Goal: Transaction & Acquisition: Subscribe to service/newsletter

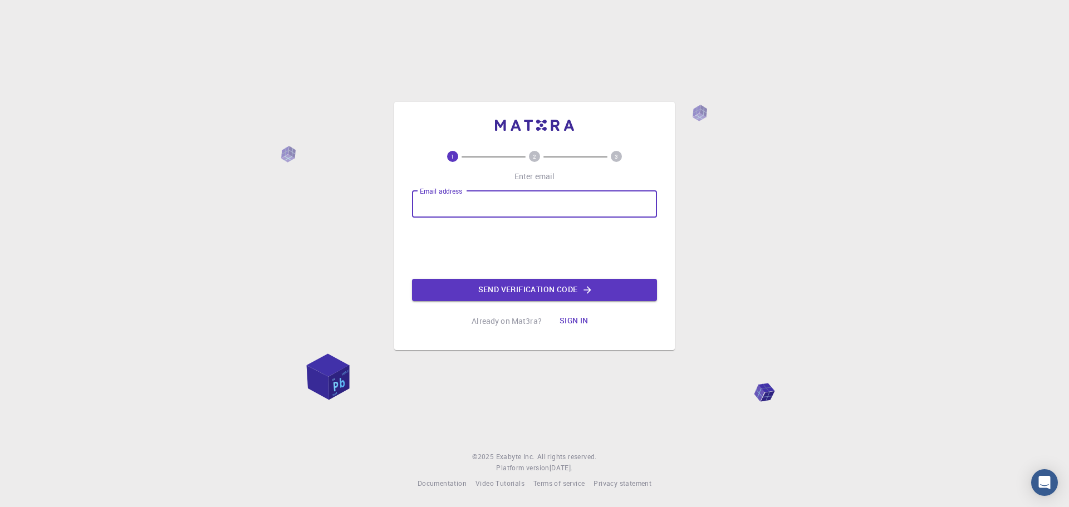
click at [480, 195] on input "Email address" at bounding box center [534, 204] width 245 height 27
type input "[EMAIL_ADDRESS][DOMAIN_NAME]"
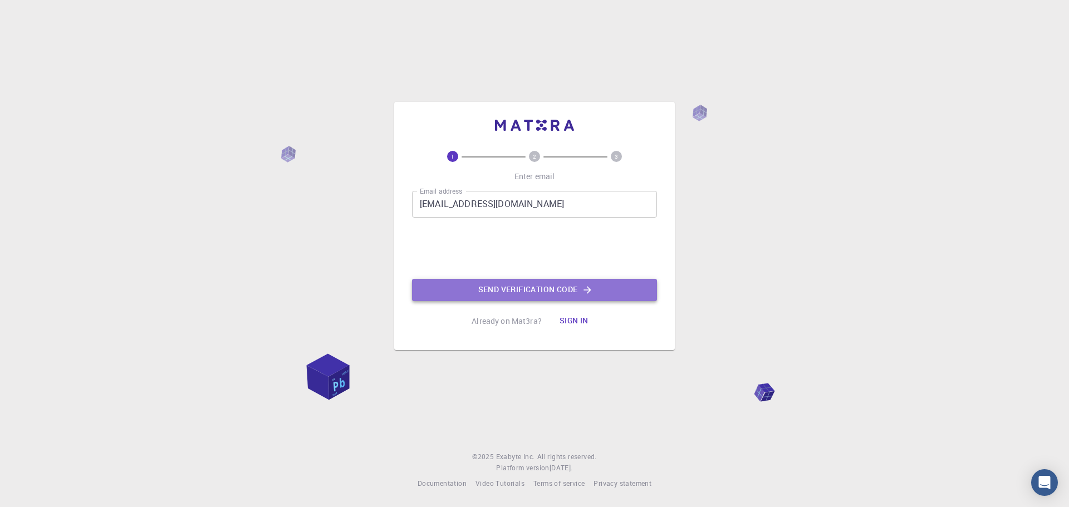
click at [531, 291] on button "Send verification code" at bounding box center [534, 290] width 245 height 22
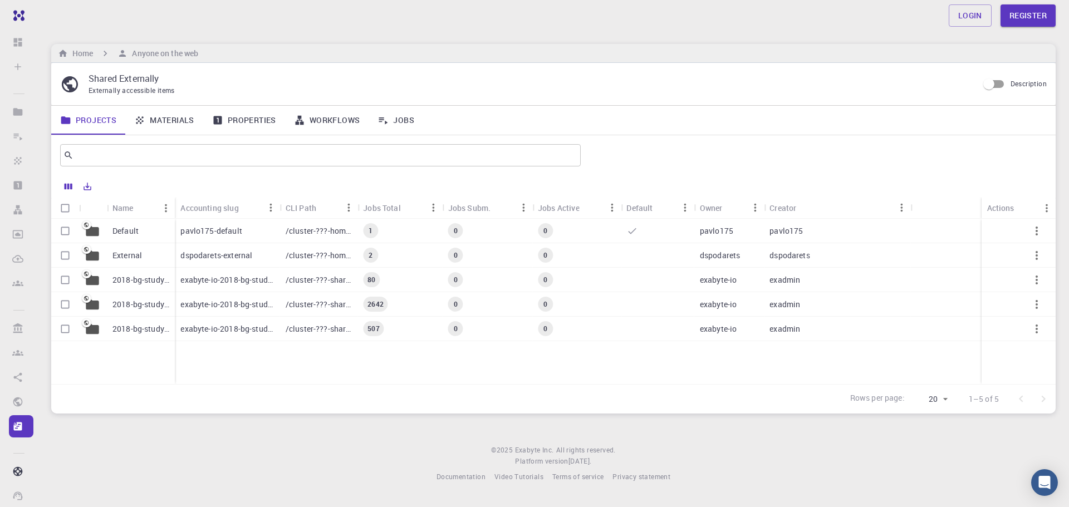
click at [307, 475] on footer "© 2025 Exabyte Inc. All rights reserved. Platform version 2025.7.24 . Documenta…" at bounding box center [553, 464] width 1031 height 38
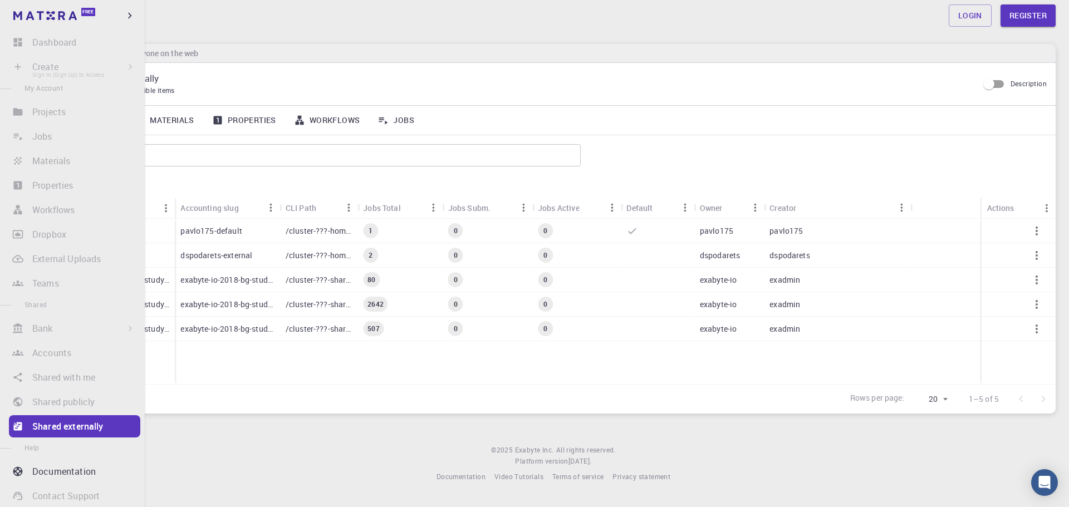
click at [107, 67] on li "Create Sign In (Sign Up) to Access New Job New Material Create Material Upload …" at bounding box center [72, 67] width 145 height 22
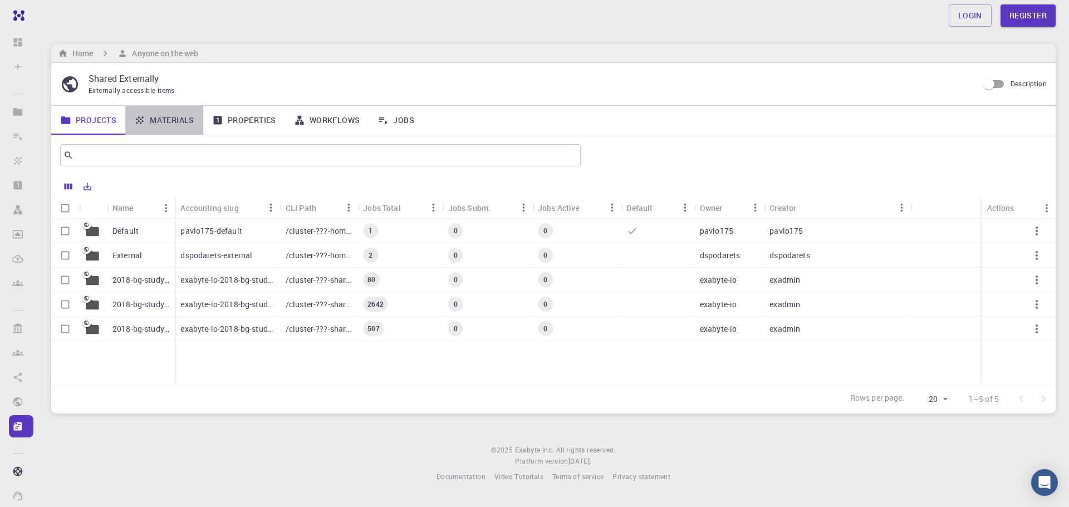
click at [163, 117] on link "Materials" at bounding box center [164, 120] width 78 height 29
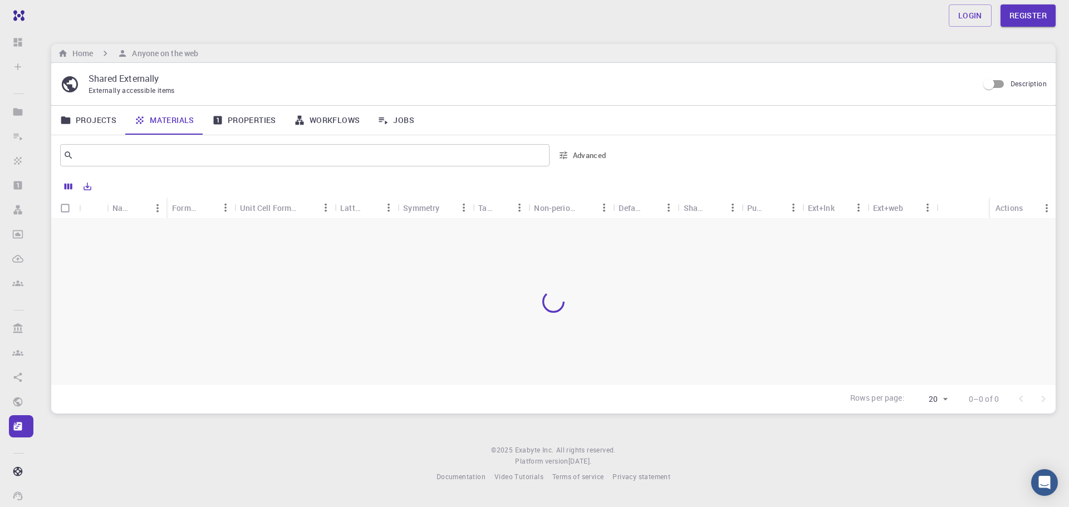
click at [126, 29] on div "Login Register" at bounding box center [552, 15] width 1057 height 31
